Goal: Task Accomplishment & Management: Complete application form

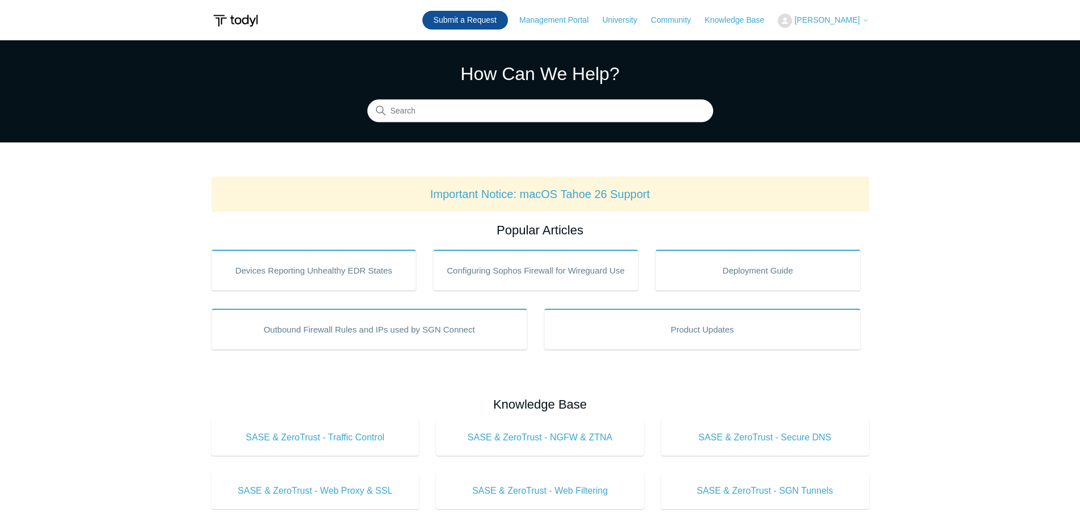
click at [458, 22] on link "Submit a Request" at bounding box center [466, 20] width 86 height 19
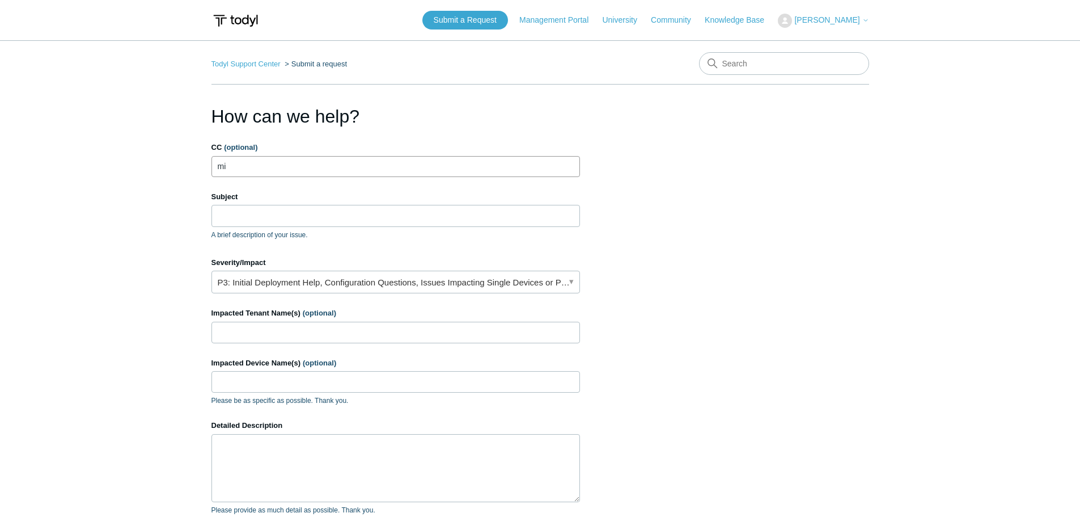
type input "m"
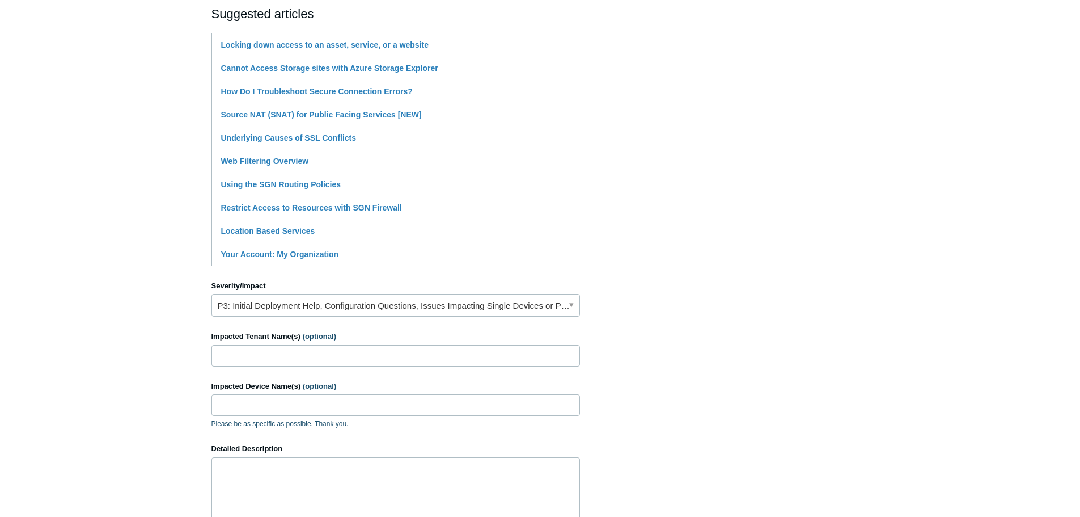
scroll to position [284, 0]
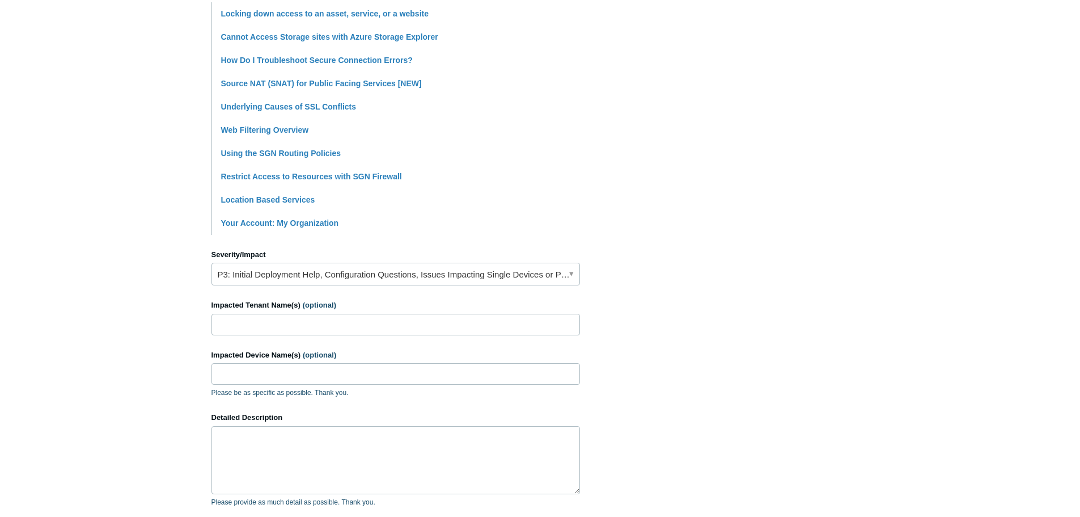
type input "Cannot access website"
click at [315, 272] on link "P3: Initial Deployment Help, Configuration Questions, Issues Impacting Single D…" at bounding box center [396, 274] width 369 height 23
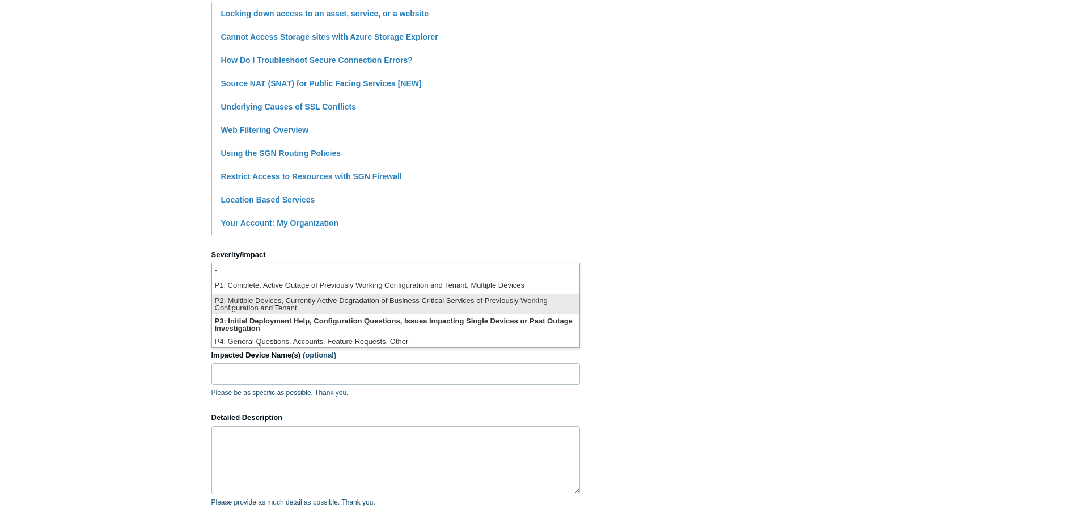
click at [301, 309] on li "P2: Multiple Devices, Currently Active Degradation of Business Critical Service…" at bounding box center [395, 304] width 367 height 20
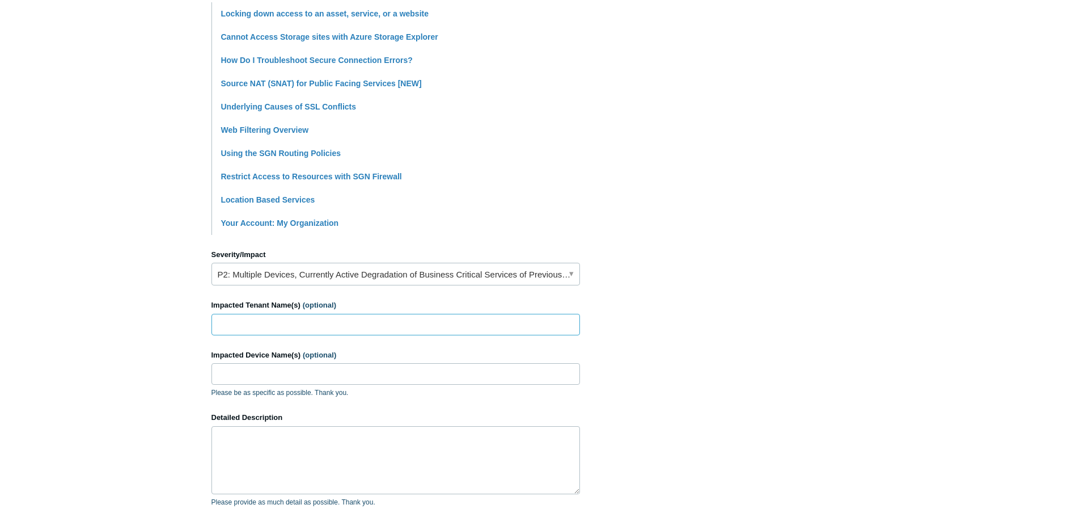
click at [292, 320] on input "Impacted Tenant Name(s) (optional)" at bounding box center [396, 325] width 369 height 22
type input "North Mountain Construction"
click at [255, 371] on input "Impacted Device Name(s) (optional)" at bounding box center [396, 374] width 369 height 22
type input "S"
type input "All"
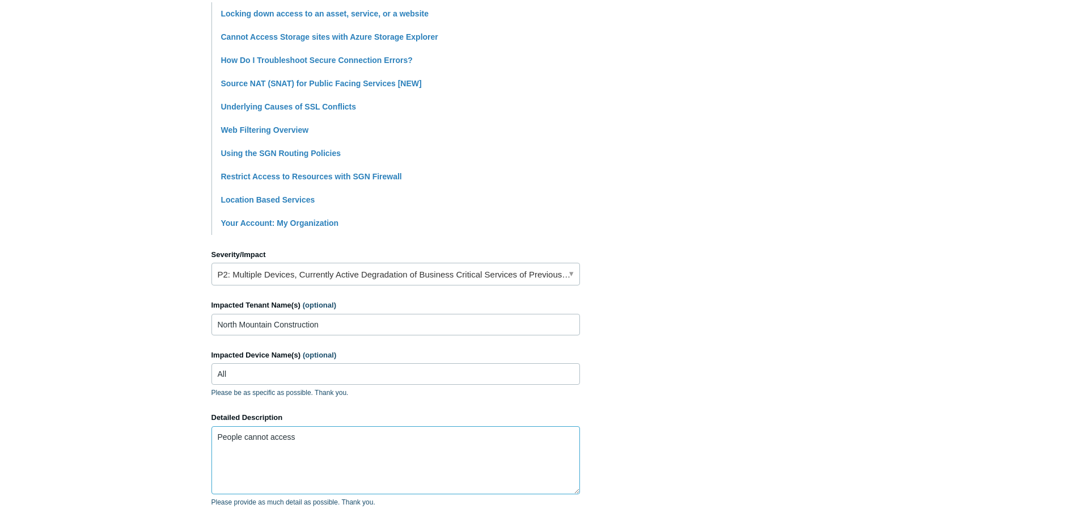
paste textarea "cotr.bc.ca"
click at [299, 432] on textarea "People cannot access cotr.bc.ca" at bounding box center [396, 460] width 369 height 68
click at [371, 463] on textarea "People cannot access https://cotr.bc.ca" at bounding box center [396, 460] width 369 height 68
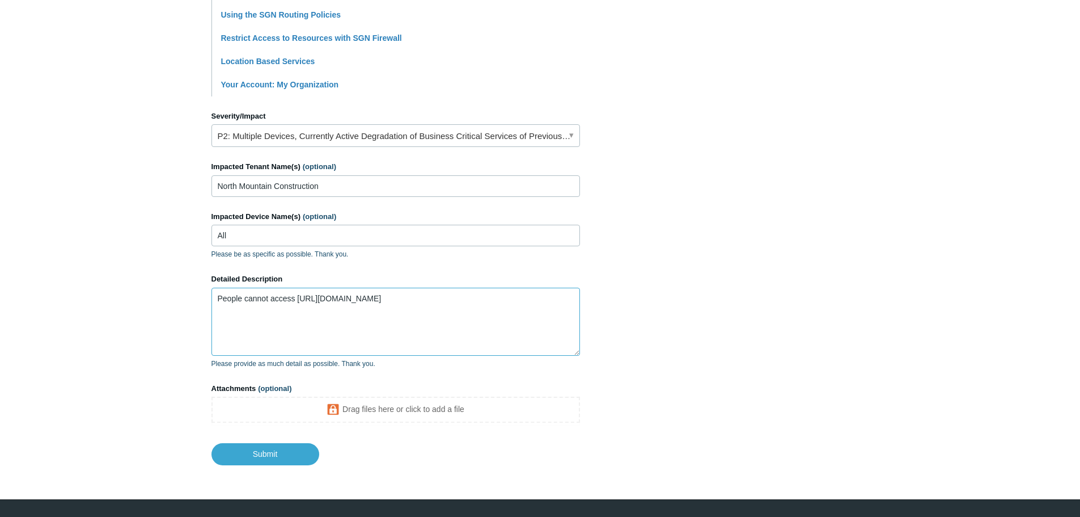
scroll to position [449, 0]
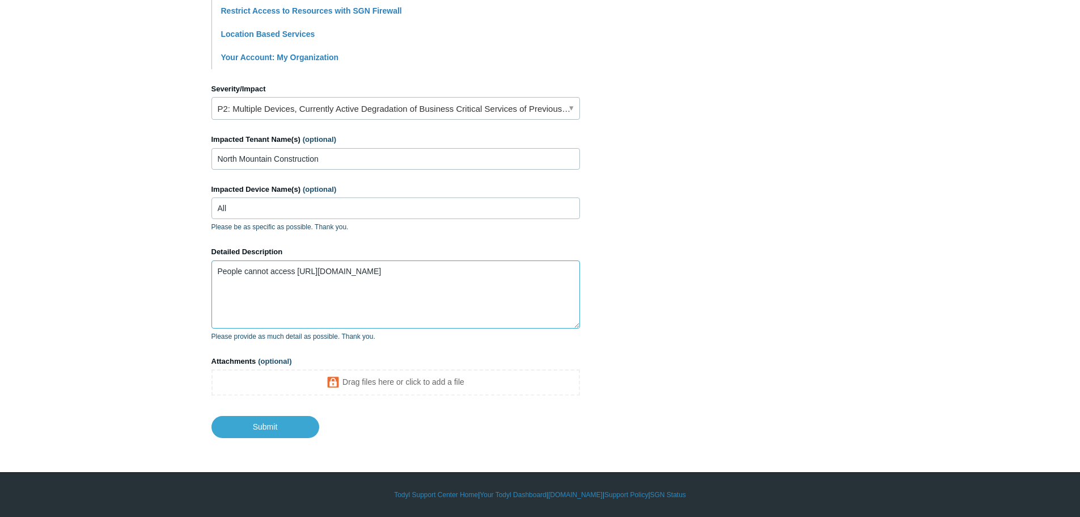
click at [434, 284] on textarea "People cannot access https://cotr.bc.ca" at bounding box center [396, 294] width 369 height 68
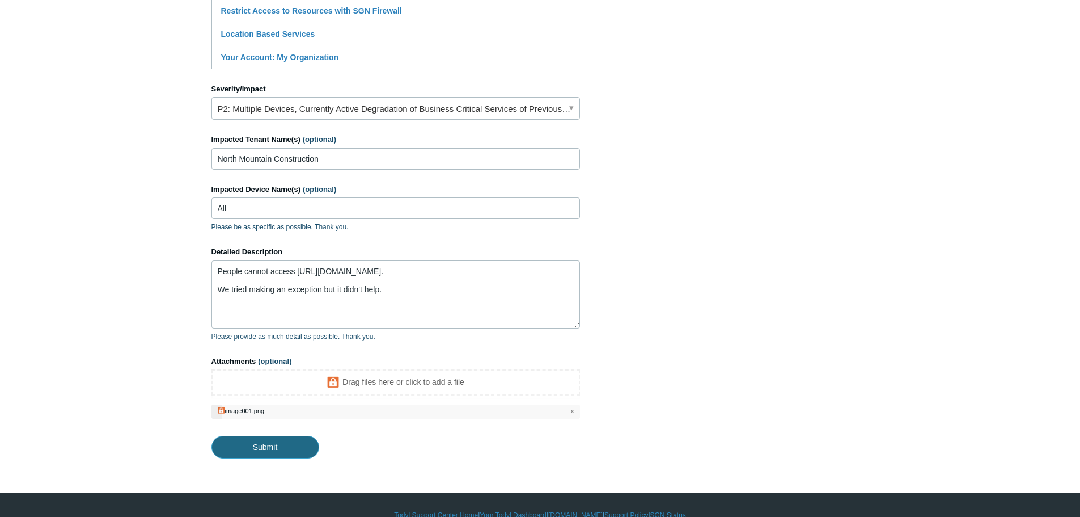
click at [246, 450] on input "Submit" at bounding box center [266, 447] width 108 height 23
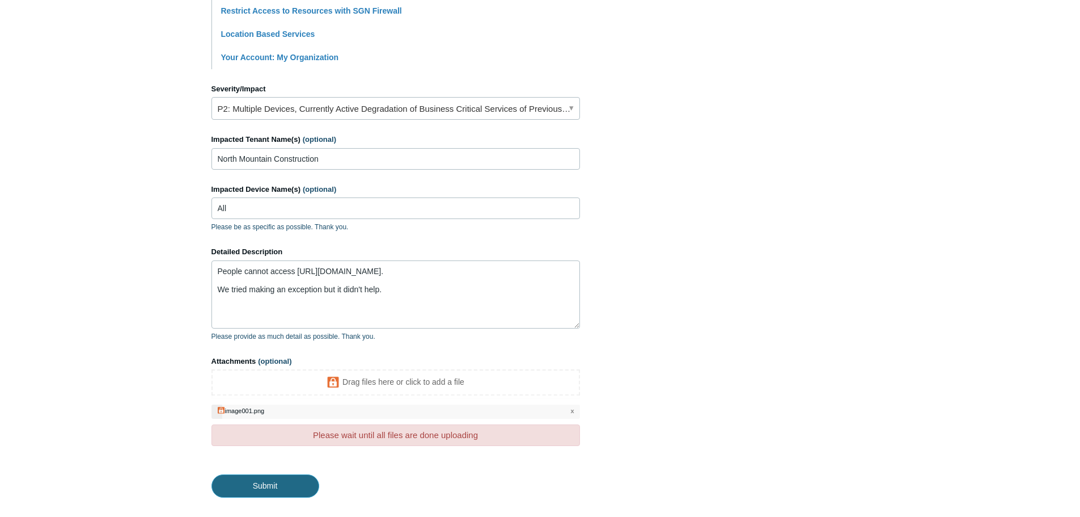
click at [261, 486] on input "Submit" at bounding box center [266, 485] width 108 height 23
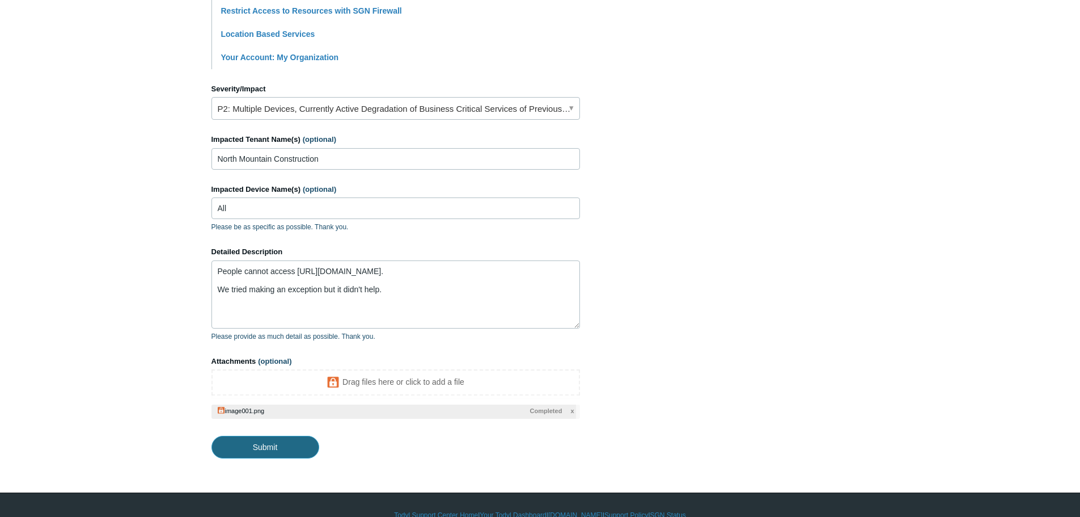
click at [280, 451] on input "Submit" at bounding box center [266, 447] width 108 height 23
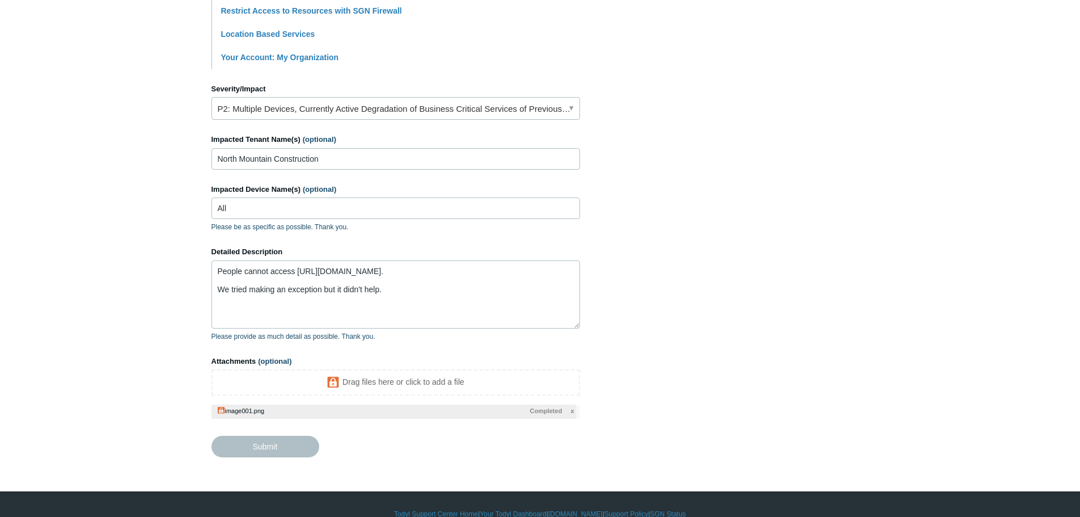
type textarea "People cannot access https://cotr.bc.ca. We tried making an exception but it di…"
